Goal: Task Accomplishment & Management: Manage account settings

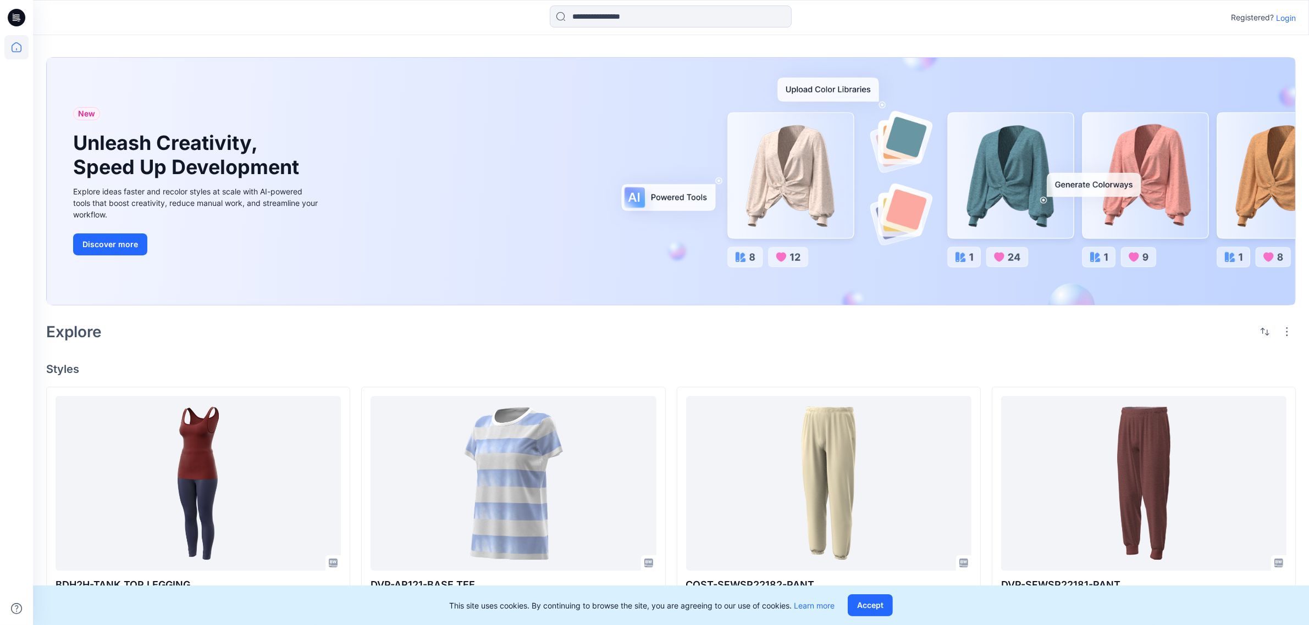
click at [1289, 16] on p "Login" at bounding box center [1286, 18] width 20 height 12
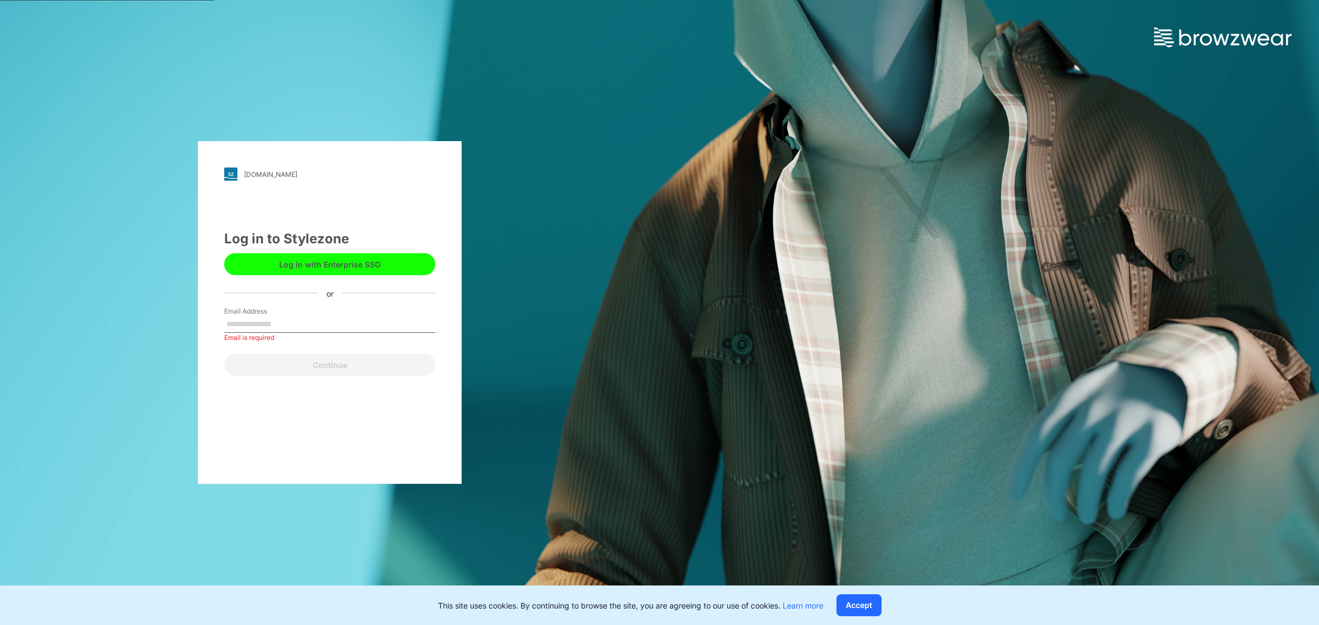
drag, startPoint x: 318, startPoint y: 311, endPoint x: 316, endPoint y: 317, distance: 5.7
click at [316, 317] on div "Email Address Email is required" at bounding box center [329, 323] width 211 height 33
click at [303, 325] on input "Email Address" at bounding box center [329, 325] width 211 height 16
type input "**********"
click at [344, 367] on button "Continue" at bounding box center [329, 365] width 211 height 22
